Goal: Communication & Community: Answer question/provide support

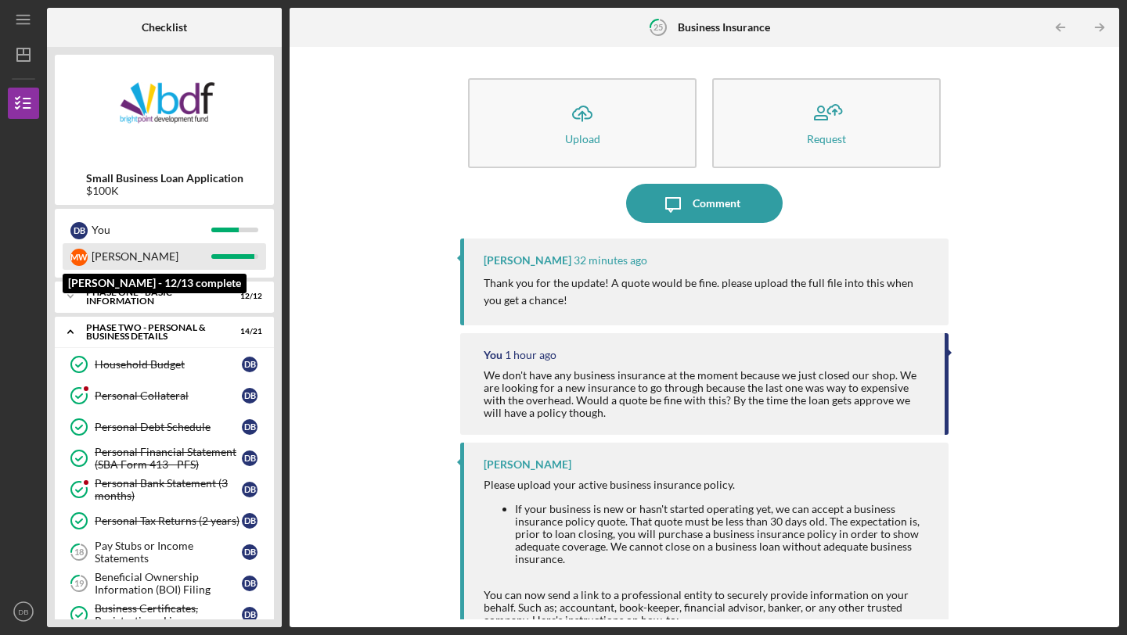
scroll to position [329, 0]
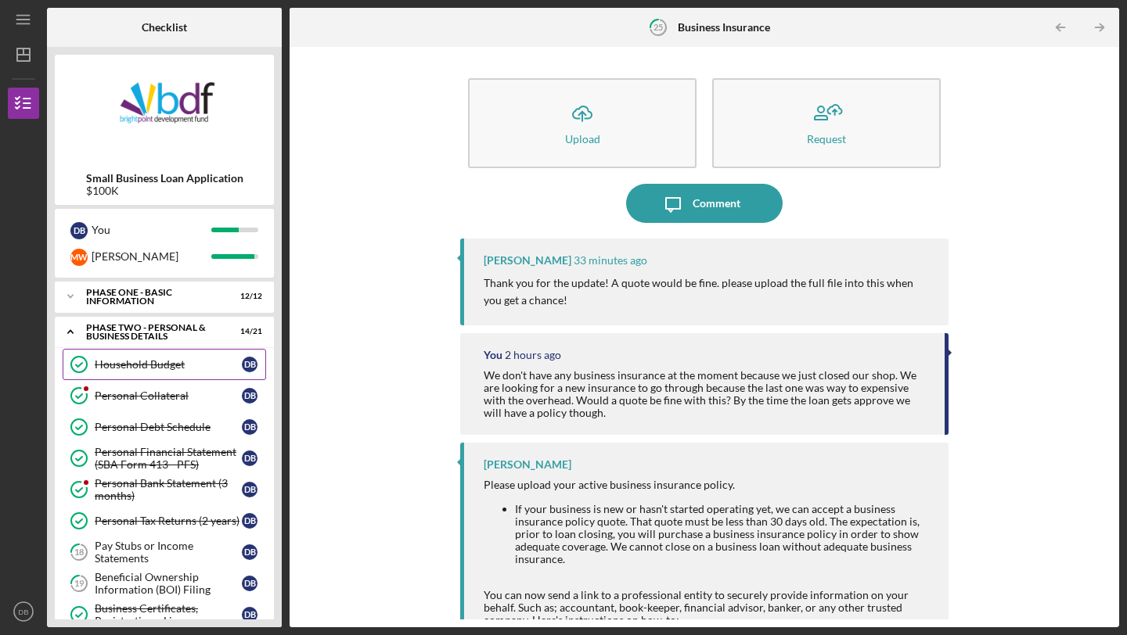
click at [171, 365] on div "Household Budget" at bounding box center [168, 364] width 147 height 13
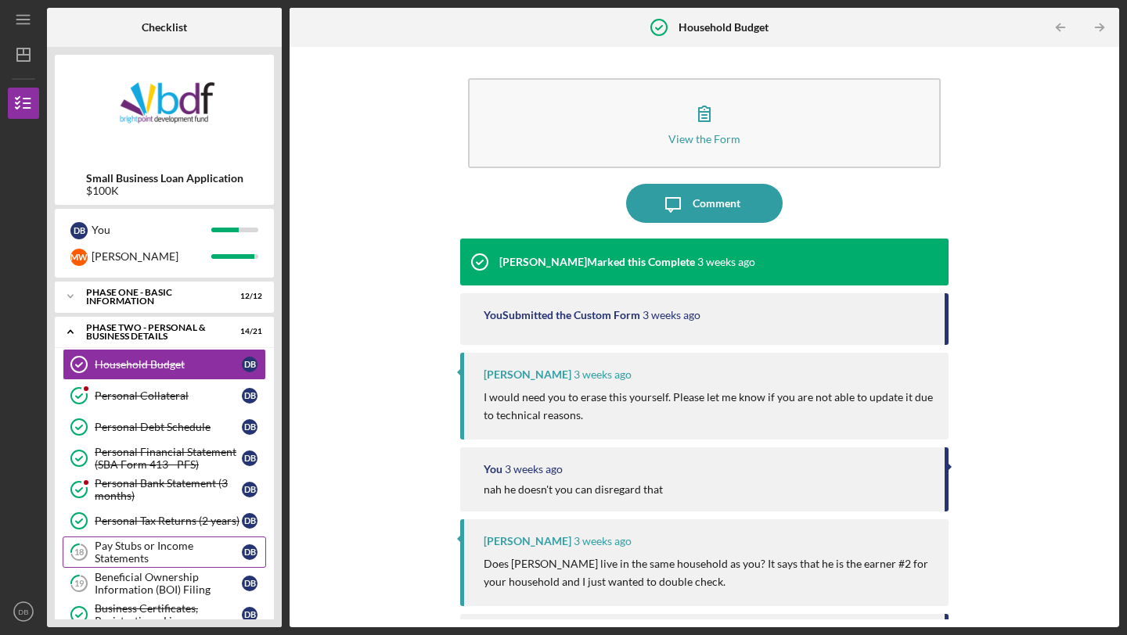
click at [178, 549] on div "Pay Stubs or Income Statements" at bounding box center [168, 552] width 147 height 25
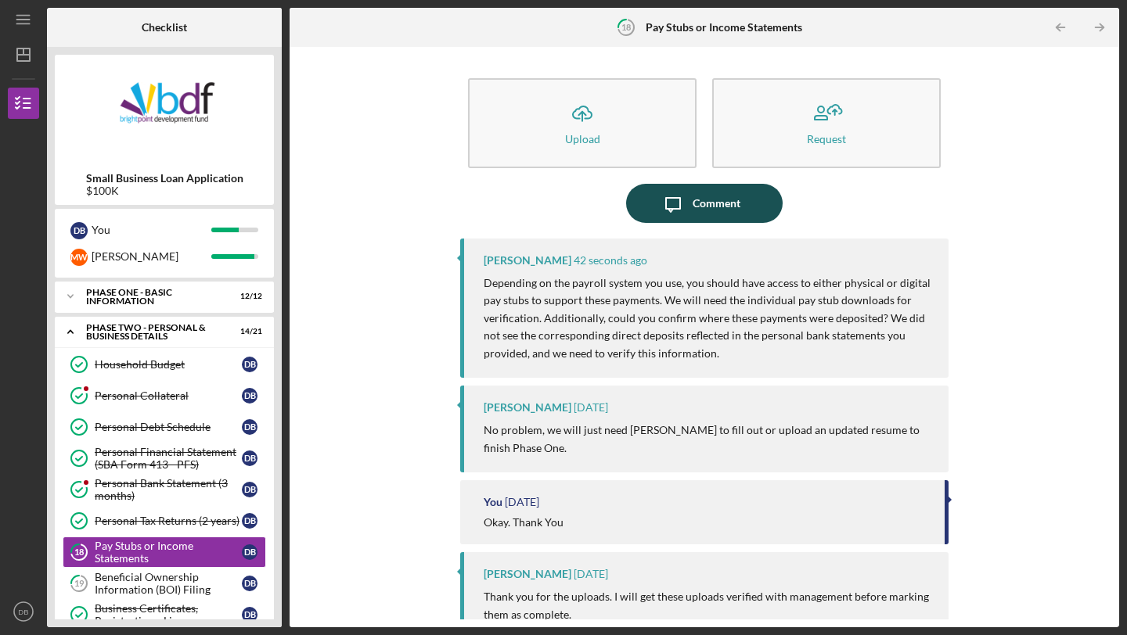
click at [693, 200] on div "Comment" at bounding box center [717, 203] width 48 height 39
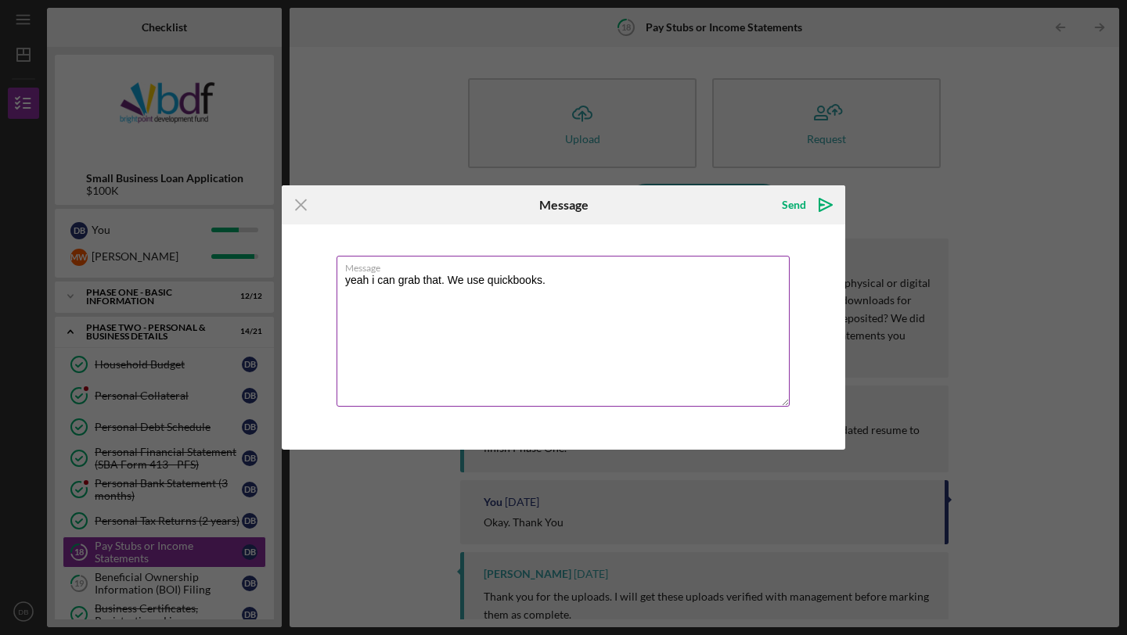
click at [375, 282] on textarea "yeah i can grab that. We use quickbooks." at bounding box center [563, 331] width 453 height 151
click at [415, 279] on textarea "Yes I can grab that. We use quickbooks." at bounding box center [563, 331] width 453 height 151
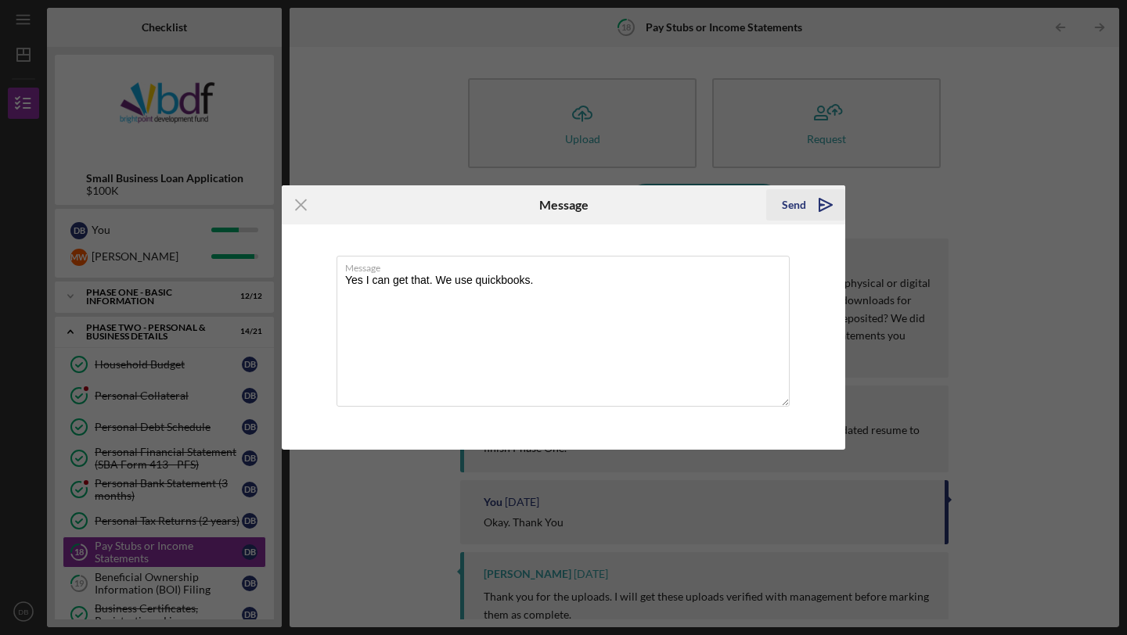
type textarea "Yes I can get that. We use quickbooks."
click at [825, 203] on icon "Icon/icon-invite-send" at bounding box center [825, 204] width 39 height 39
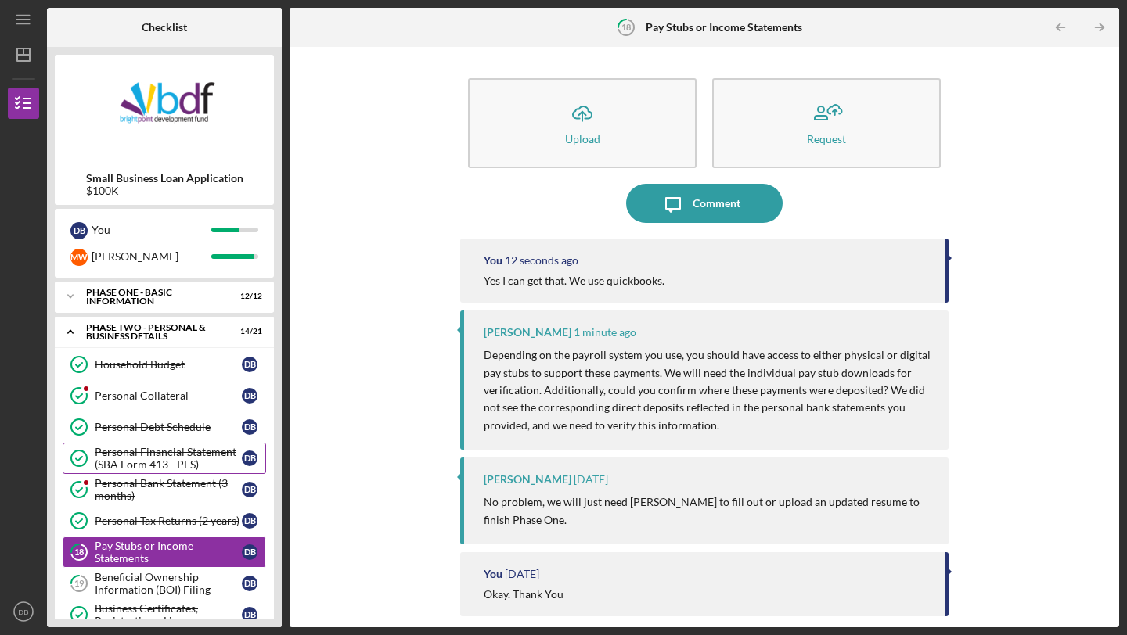
scroll to position [63, 0]
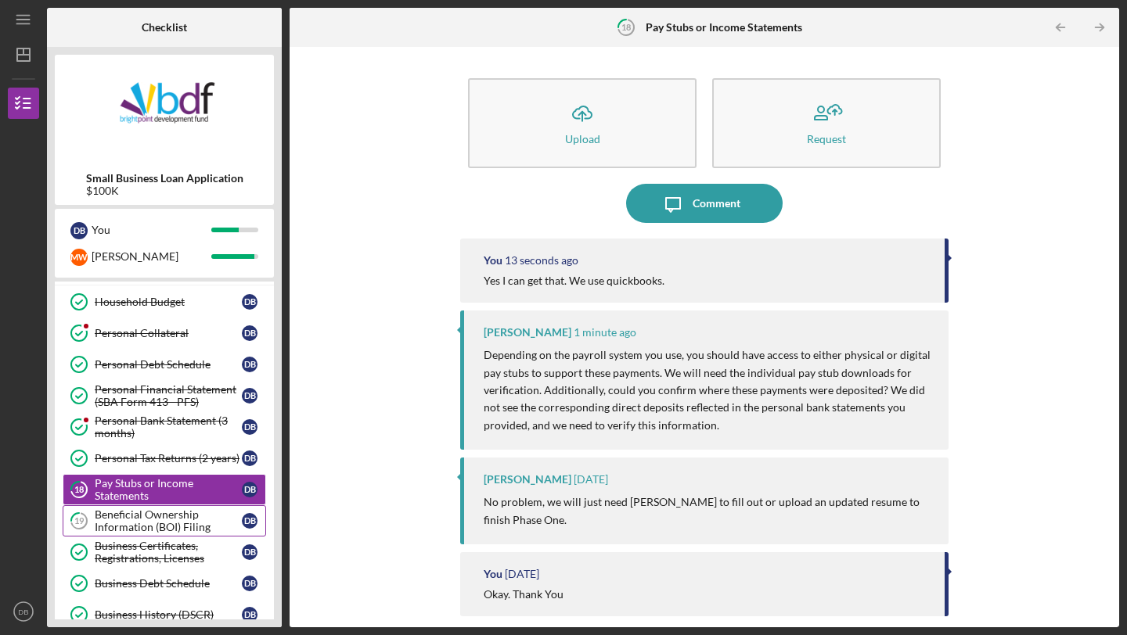
click at [166, 533] on div "Beneficial Ownership Information (BOI) Filing" at bounding box center [168, 521] width 147 height 25
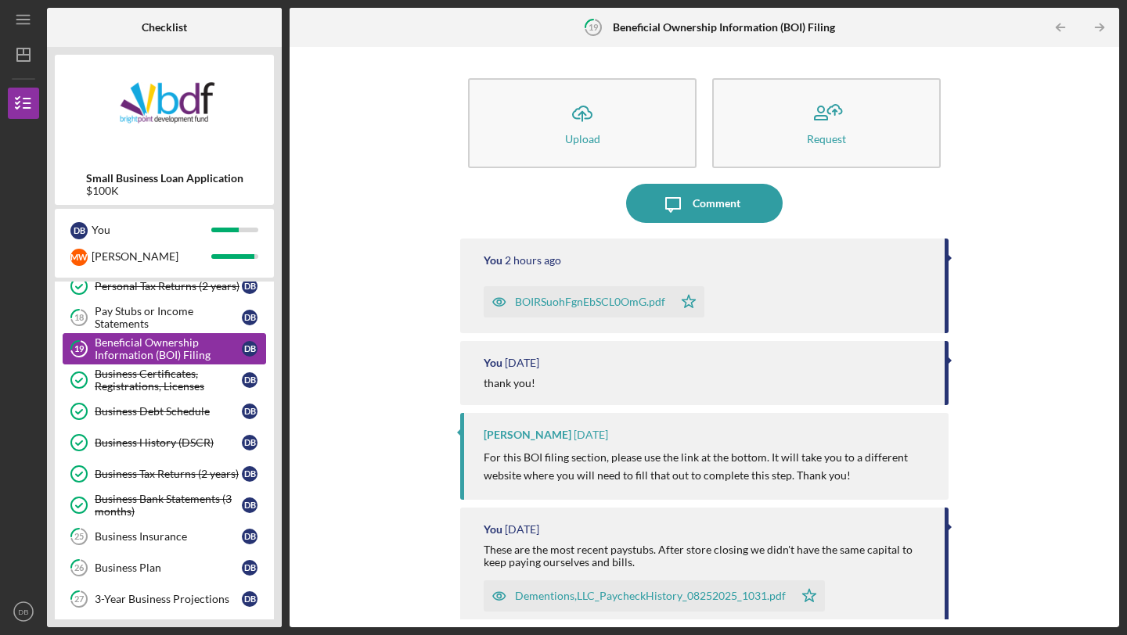
scroll to position [225, 0]
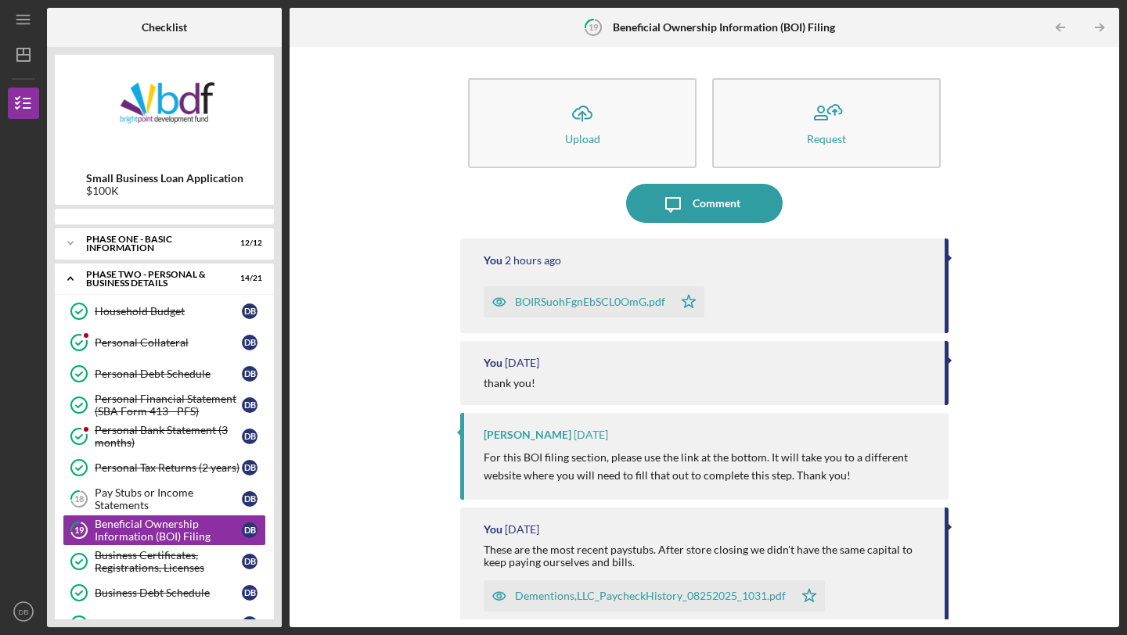
scroll to position [106, 0]
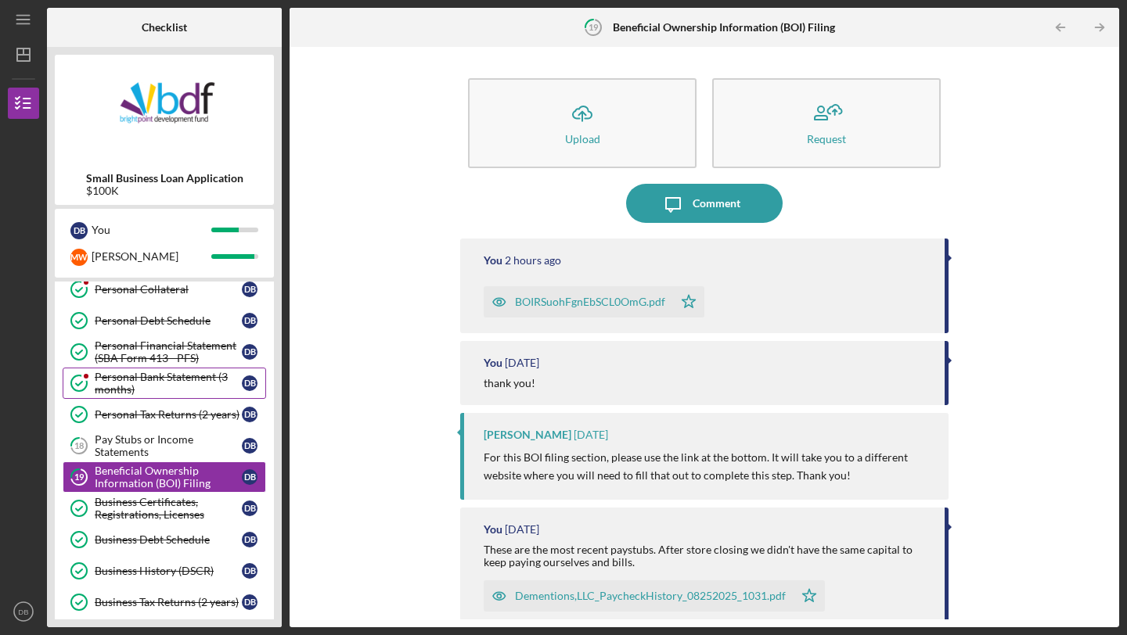
click at [180, 387] on div "Personal Bank Statement (3 months)" at bounding box center [168, 383] width 147 height 25
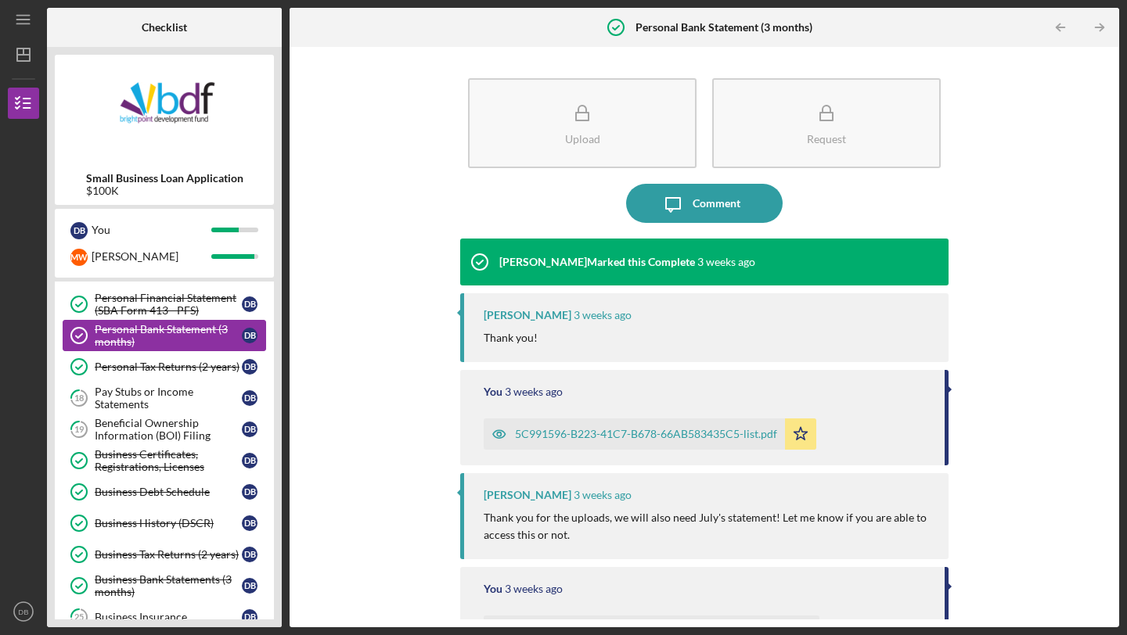
scroll to position [158, 0]
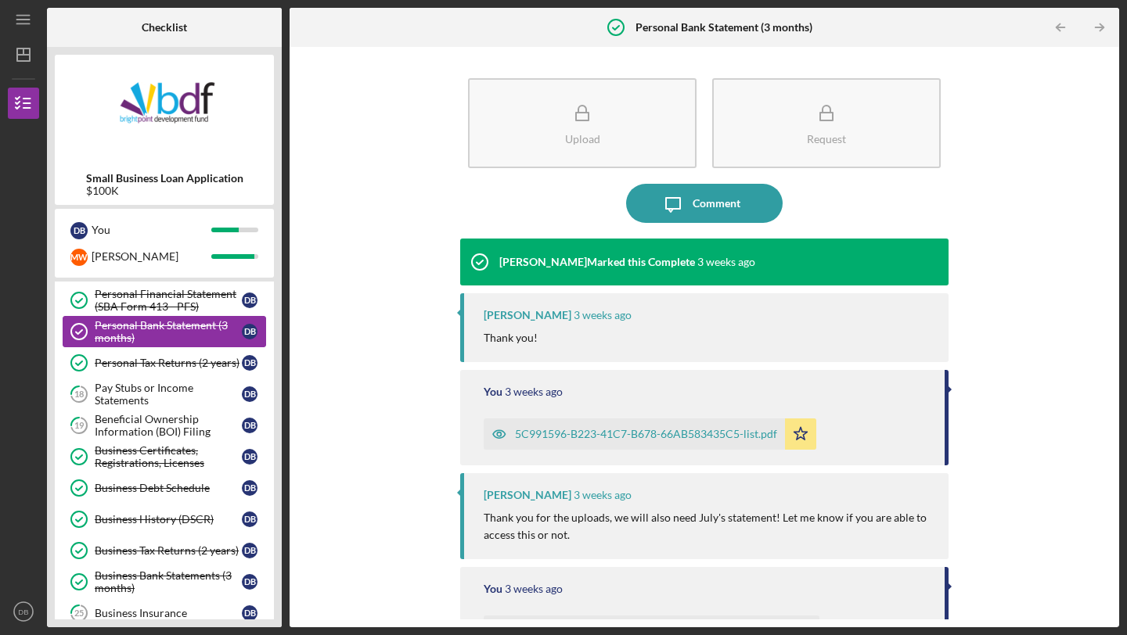
click at [181, 387] on div "Pay Stubs or Income Statements" at bounding box center [168, 394] width 147 height 25
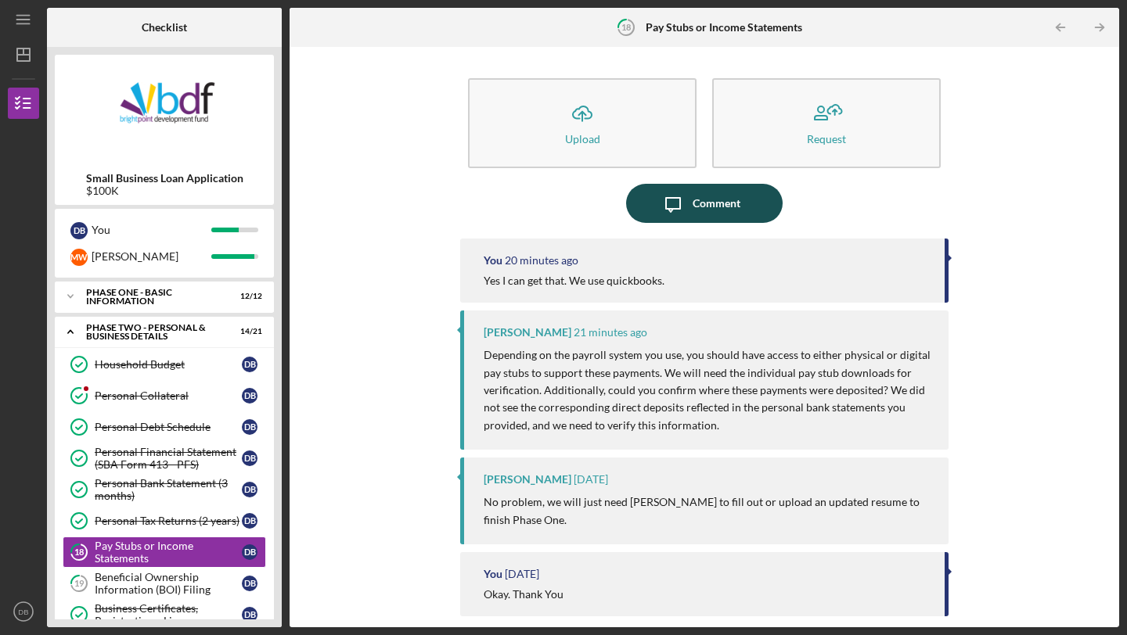
click at [713, 214] on div "Comment" at bounding box center [717, 203] width 48 height 39
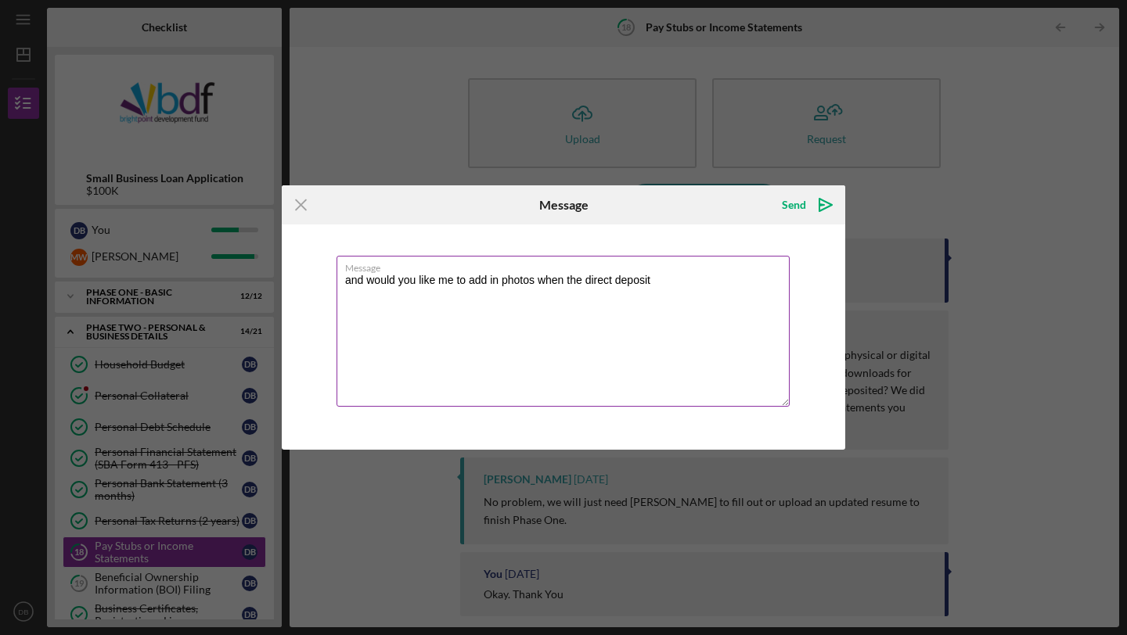
click at [351, 283] on textarea "and would you like me to add in photos when the direct deposit" at bounding box center [563, 331] width 453 height 151
click at [665, 278] on textarea "And would you like me to add in photos when the direct deposit" at bounding box center [563, 331] width 453 height 151
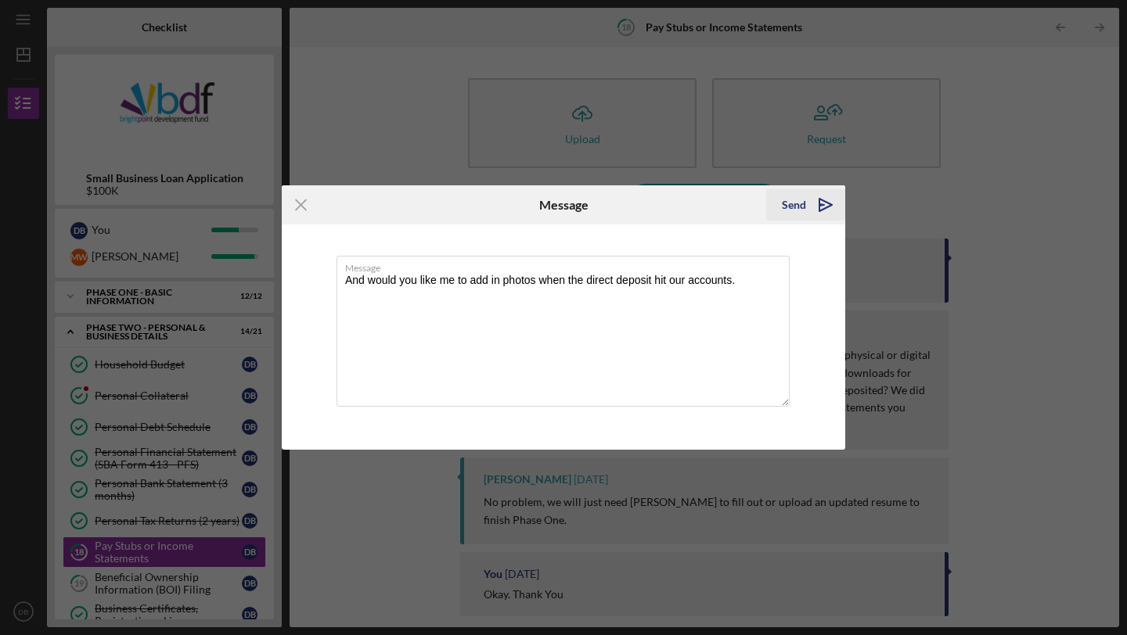
type textarea "And would you like me to add in photos when the direct deposit hit our accounts."
click at [818, 203] on icon "Icon/icon-invite-send" at bounding box center [825, 204] width 39 height 39
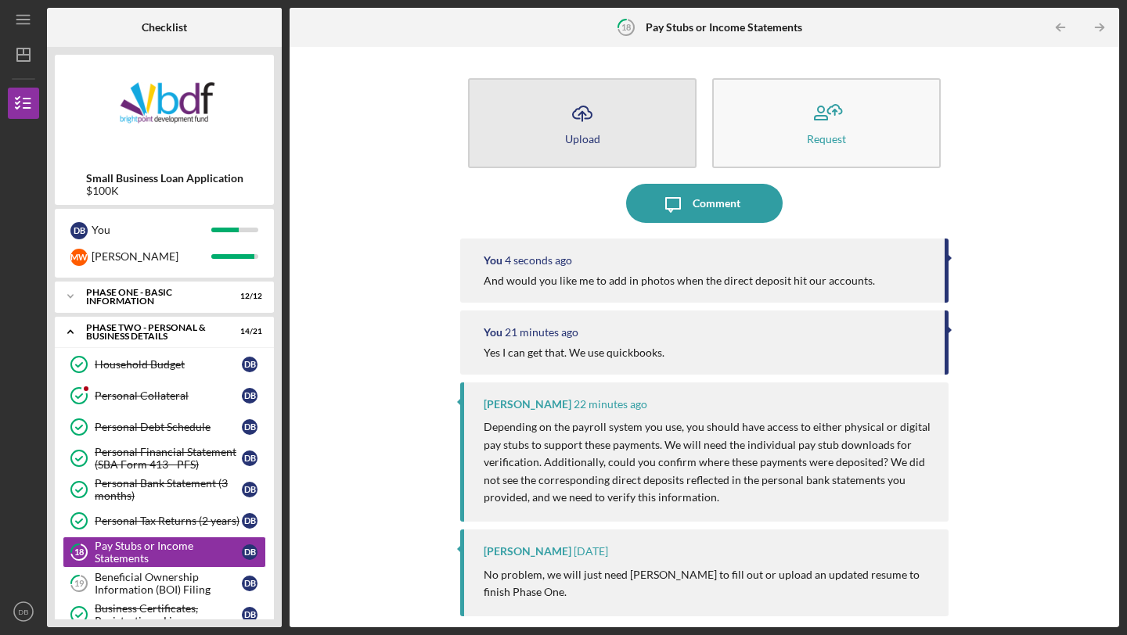
click at [576, 149] on button "Icon/Upload Upload" at bounding box center [582, 123] width 229 height 90
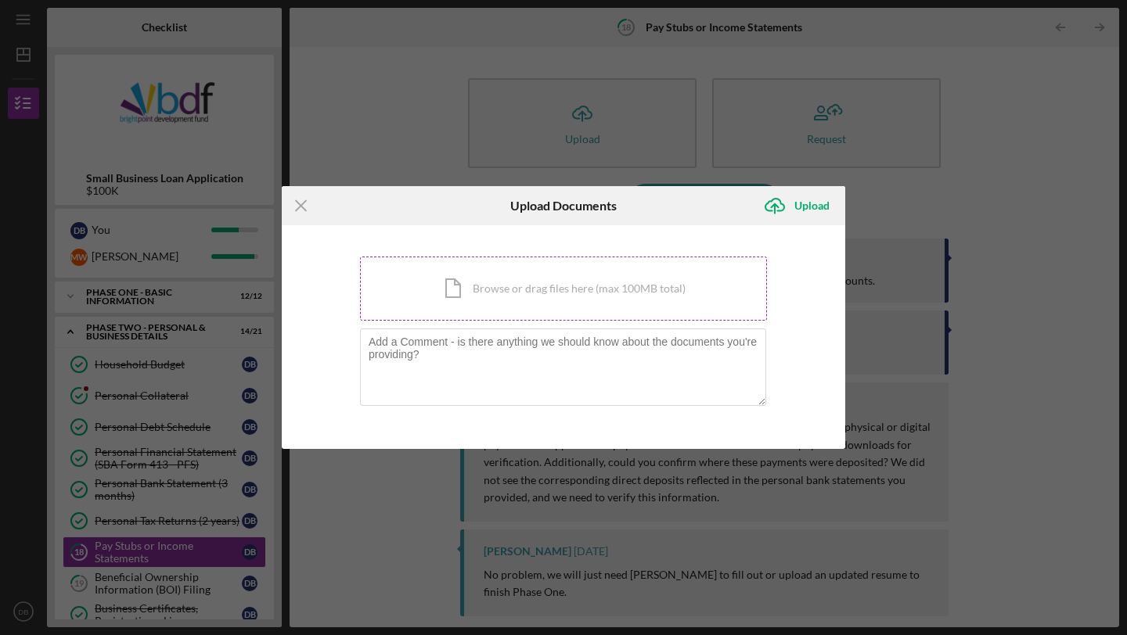
click at [500, 279] on div "Icon/Document Browse or drag files here (max 100MB total) Tap to choose files o…" at bounding box center [563, 289] width 407 height 64
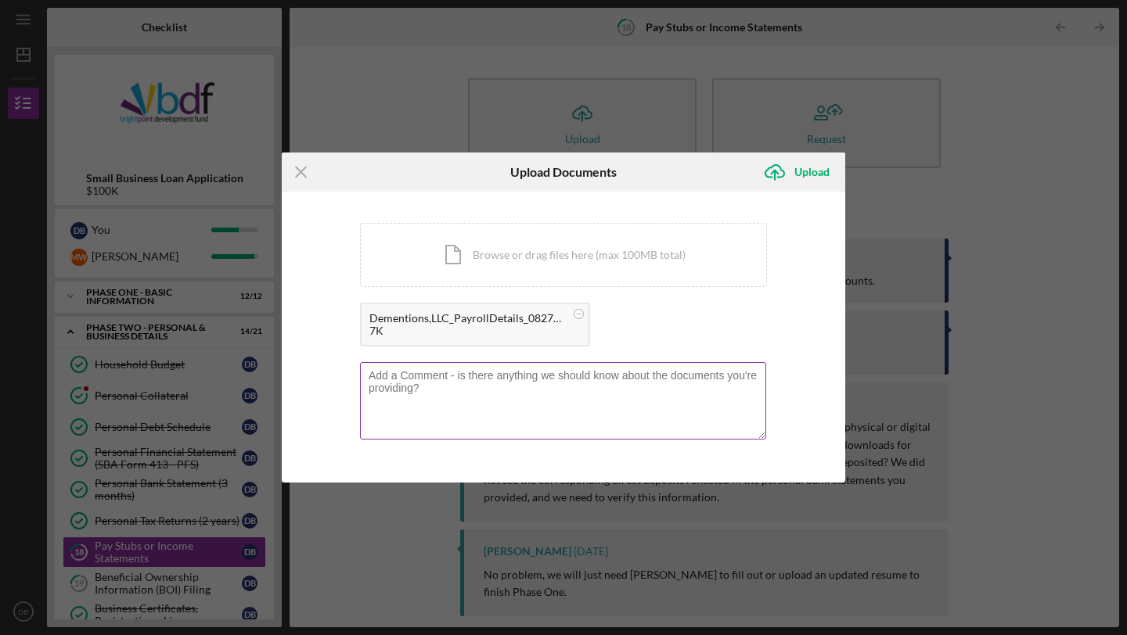
click at [640, 381] on textarea at bounding box center [563, 400] width 406 height 77
type textarea "is this better?"
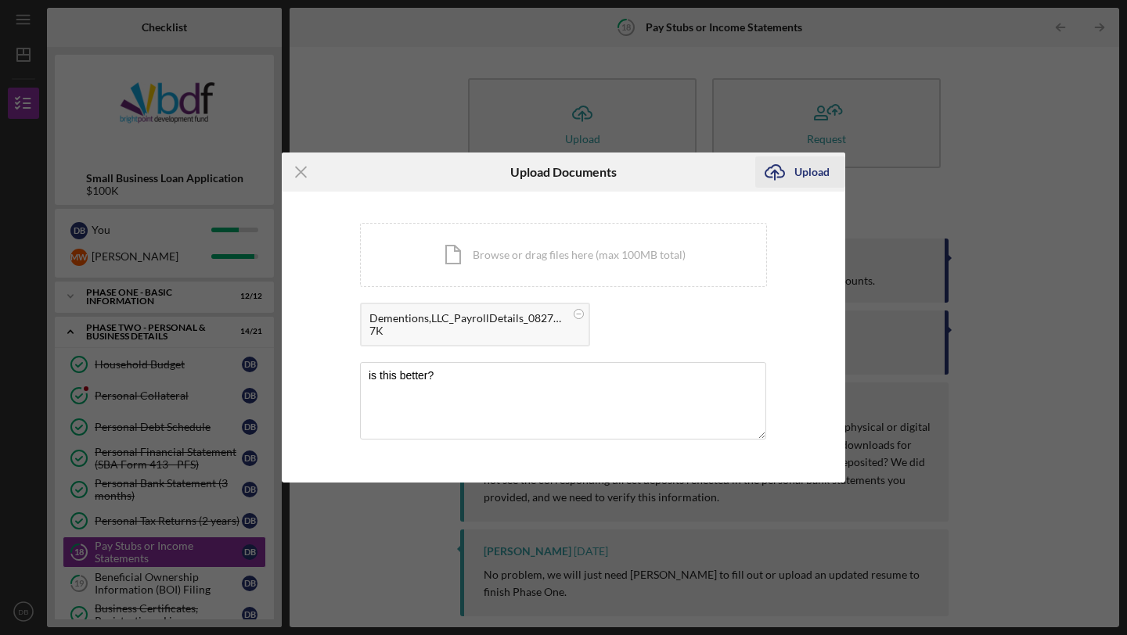
click at [827, 170] on div "Upload" at bounding box center [811, 172] width 35 height 31
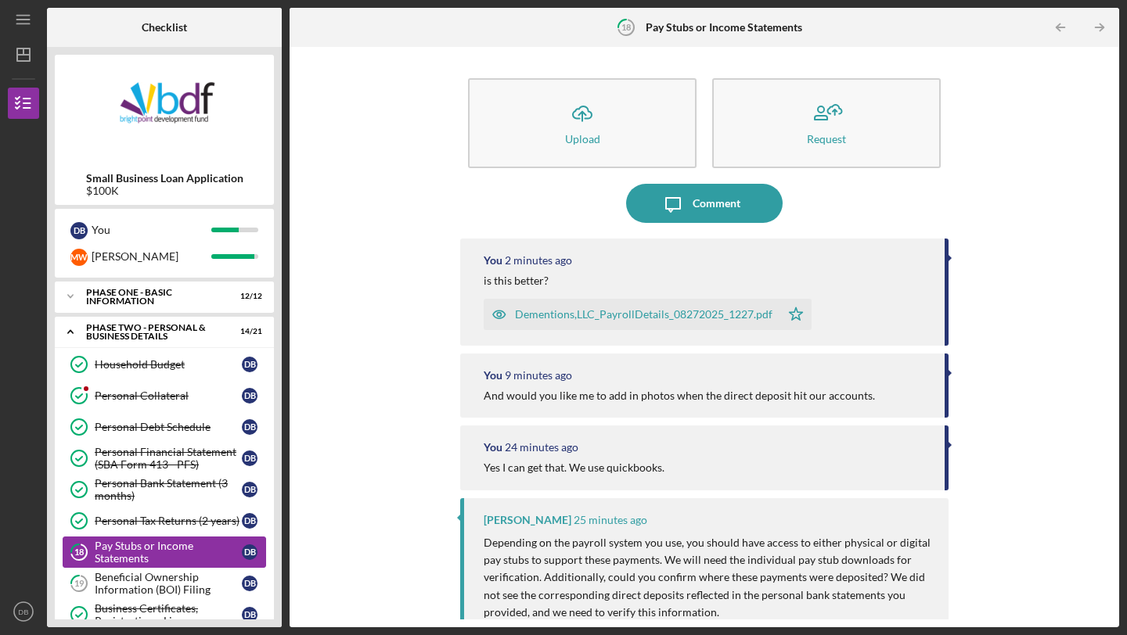
click at [152, 544] on div "Pay Stubs or Income Statements" at bounding box center [168, 552] width 147 height 25
